Goal: Information Seeking & Learning: Learn about a topic

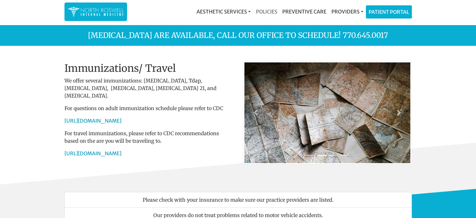
click at [268, 12] on link "Policies" at bounding box center [266, 11] width 26 height 13
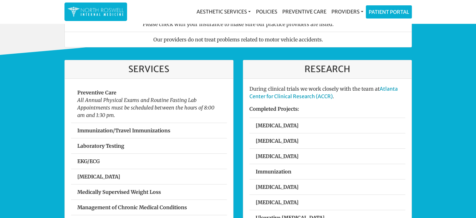
scroll to position [226, 0]
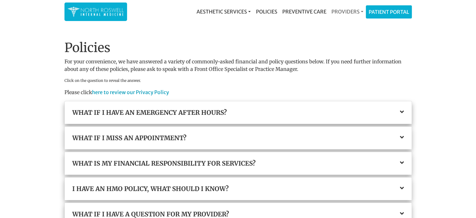
click at [334, 11] on link "Providers" at bounding box center [347, 11] width 37 height 13
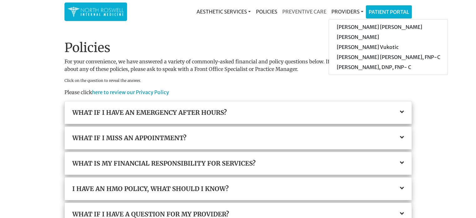
click at [294, 10] on link "Preventive Care" at bounding box center [304, 11] width 49 height 13
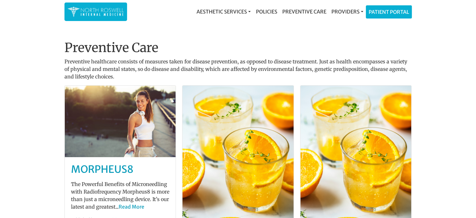
click at [99, 13] on img at bounding box center [96, 12] width 56 height 12
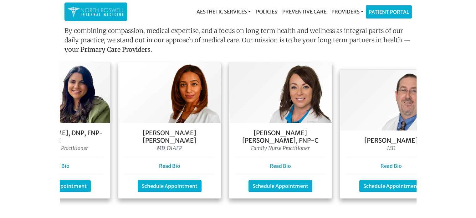
scroll to position [0, 207]
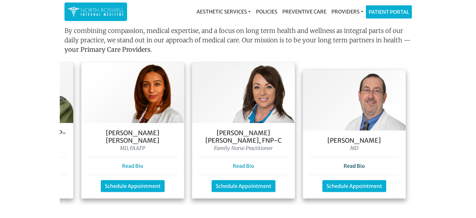
click at [351, 163] on link "Read Bio" at bounding box center [354, 166] width 21 height 6
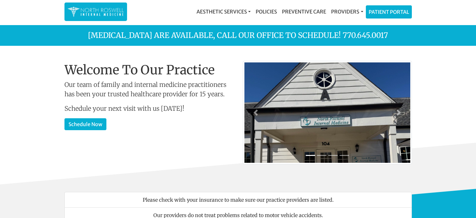
scroll to position [562, 0]
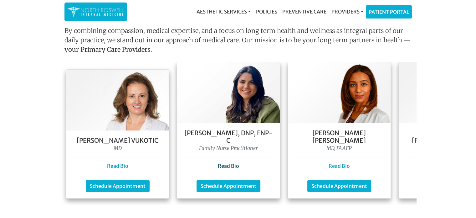
click at [228, 163] on link "Read Bio" at bounding box center [228, 166] width 21 height 6
click at [342, 163] on link "Read Bio" at bounding box center [339, 166] width 21 height 6
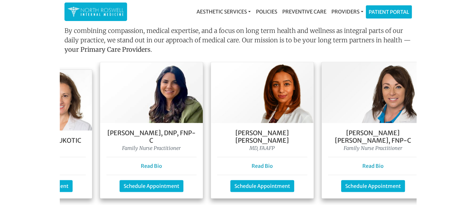
scroll to position [0, 83]
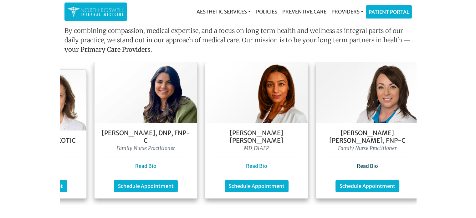
click at [368, 163] on link "Read Bio" at bounding box center [367, 166] width 21 height 6
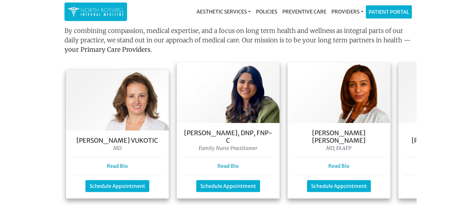
scroll to position [0, 0]
click at [119, 163] on link "Read Bio" at bounding box center [117, 166] width 21 height 6
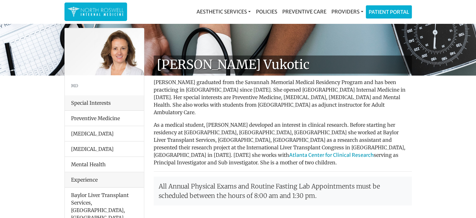
scroll to position [7, 0]
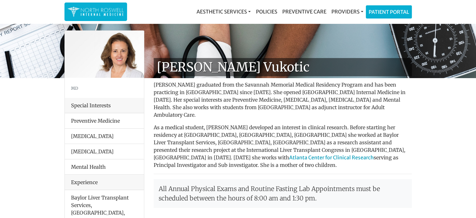
click at [89, 135] on li "[MEDICAL_DATA]" at bounding box center [104, 136] width 79 height 16
click at [83, 135] on li "[MEDICAL_DATA]" at bounding box center [104, 136] width 79 height 16
click at [83, 137] on li "[MEDICAL_DATA]" at bounding box center [104, 136] width 79 height 16
click at [79, 149] on li "Diabetes" at bounding box center [104, 151] width 79 height 16
click at [83, 184] on div "Experience" at bounding box center [104, 181] width 79 height 15
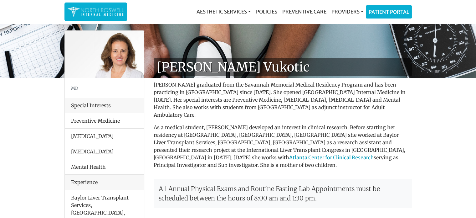
click at [84, 127] on li "Preventive Medicine" at bounding box center [104, 120] width 79 height 15
click at [333, 9] on link "Providers" at bounding box center [347, 11] width 37 height 13
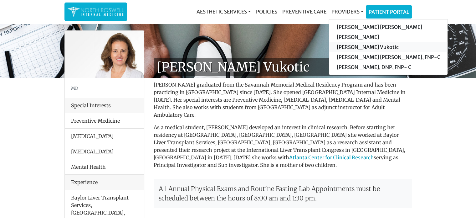
click at [356, 45] on link "[PERSON_NAME] Vukotic" at bounding box center [388, 47] width 119 height 10
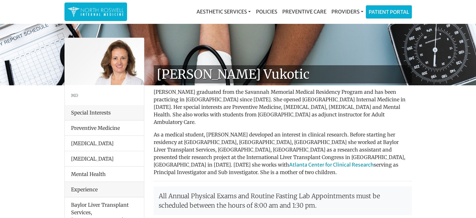
click at [79, 142] on li "Hypertension" at bounding box center [104, 143] width 79 height 16
click at [345, 12] on link "Providers" at bounding box center [347, 11] width 37 height 13
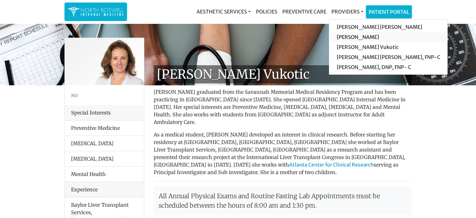
click at [349, 38] on link "[PERSON_NAME]" at bounding box center [388, 37] width 119 height 10
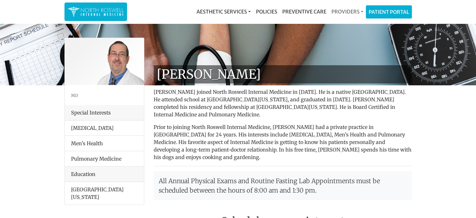
click at [345, 11] on link "Providers" at bounding box center [347, 11] width 37 height 13
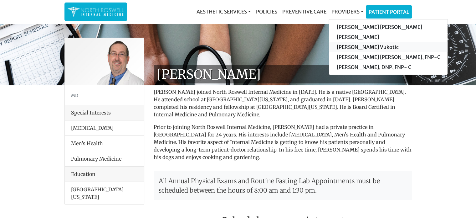
click at [353, 49] on link "[PERSON_NAME] Vukotic" at bounding box center [388, 47] width 119 height 10
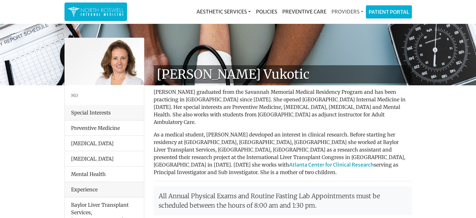
click at [334, 12] on link "Providers" at bounding box center [347, 11] width 37 height 13
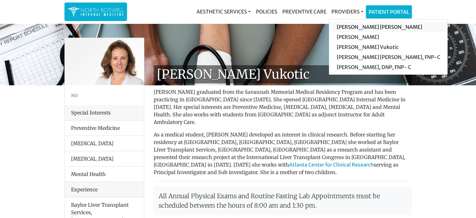
click at [349, 27] on link "[PERSON_NAME] [PERSON_NAME]" at bounding box center [388, 27] width 119 height 10
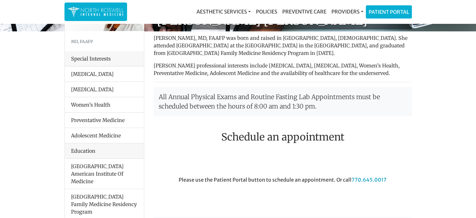
scroll to position [53, 0]
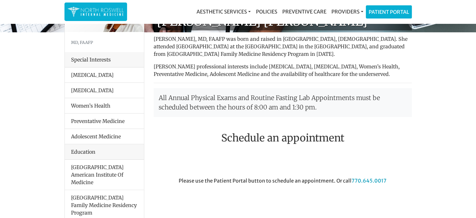
click at [80, 73] on li "Hypertension" at bounding box center [104, 74] width 79 height 15
click at [344, 13] on link "Providers" at bounding box center [347, 11] width 37 height 13
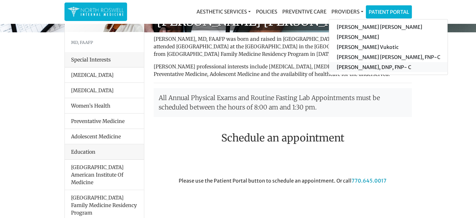
click at [355, 65] on link "[PERSON_NAME], DNP, FNP- C" at bounding box center [388, 67] width 119 height 10
